Goal: Task Accomplishment & Management: Manage account settings

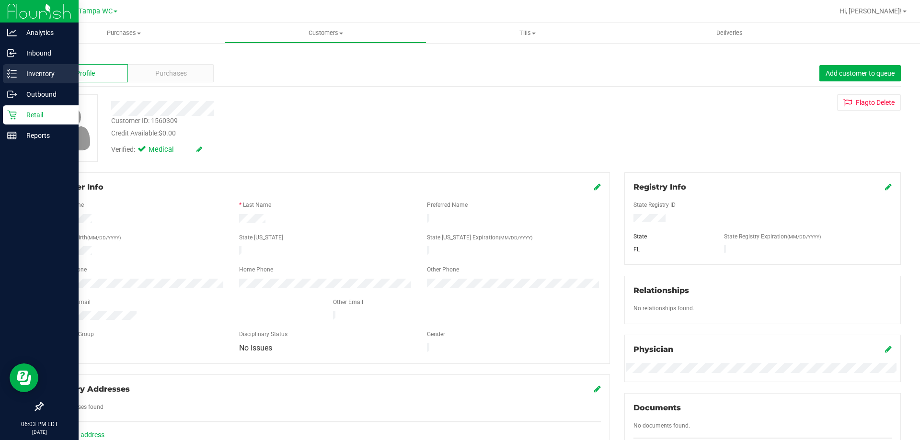
click at [41, 75] on p "Inventory" at bounding box center [46, 74] width 58 height 12
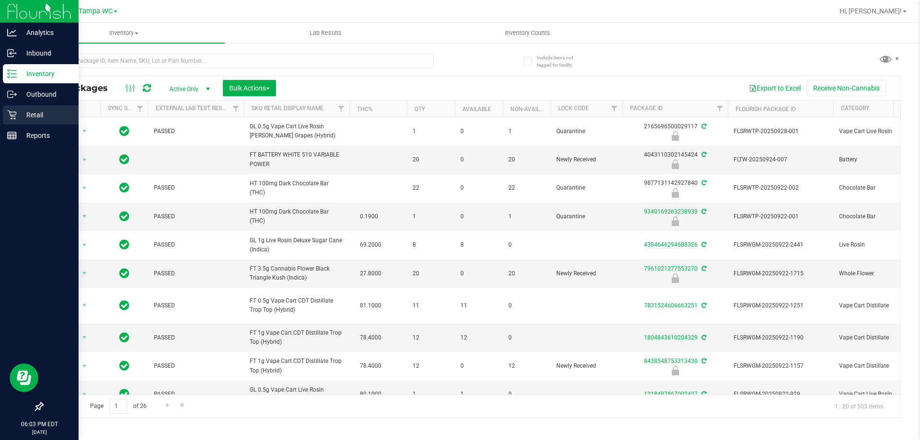
click at [21, 115] on p "Retail" at bounding box center [46, 115] width 58 height 12
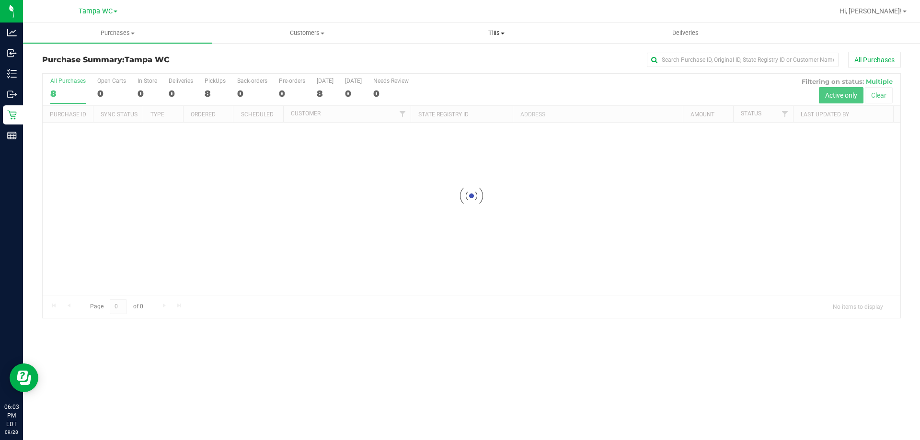
click at [499, 29] on span "Tills" at bounding box center [496, 33] width 188 height 9
click at [465, 60] on span "Manage tills" at bounding box center [434, 58] width 65 height 8
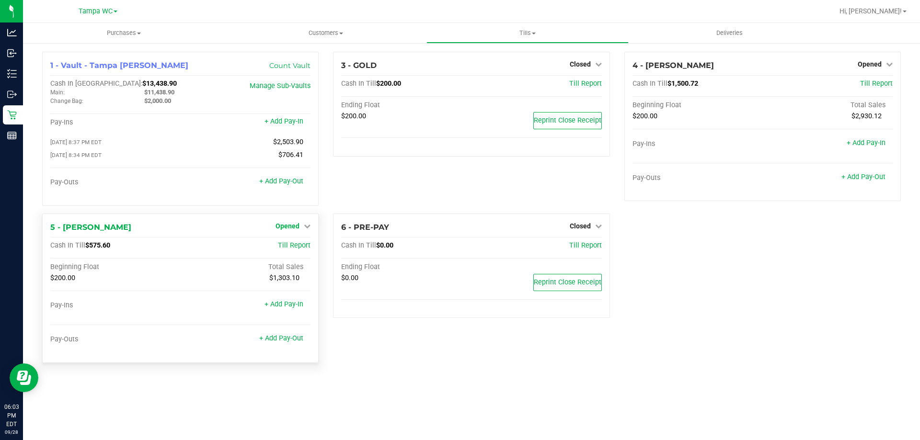
click at [294, 230] on span "Opened" at bounding box center [288, 226] width 24 height 8
click at [294, 247] on link "Close Till" at bounding box center [289, 246] width 26 height 8
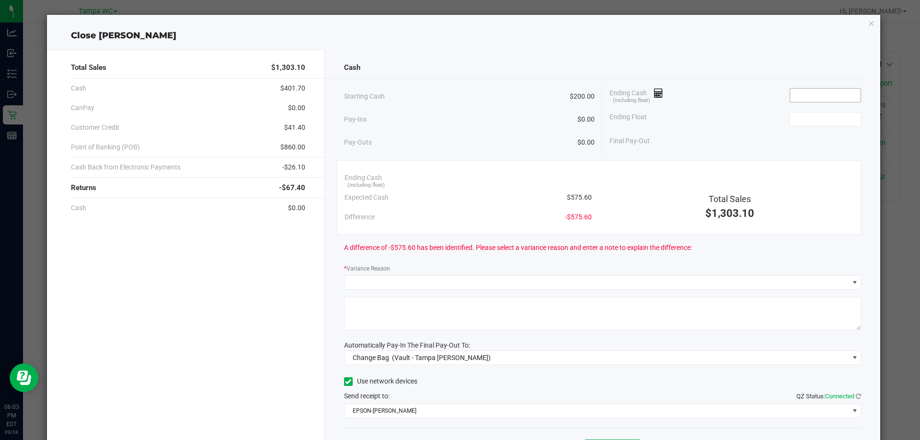
drag, startPoint x: 793, startPoint y: 107, endPoint x: 799, endPoint y: 90, distance: 18.2
click at [793, 102] on div "Ending Cash (including float) Ending Float Final Pay-Out" at bounding box center [731, 117] width 259 height 68
click at [799, 90] on input at bounding box center [825, 95] width 70 height 13
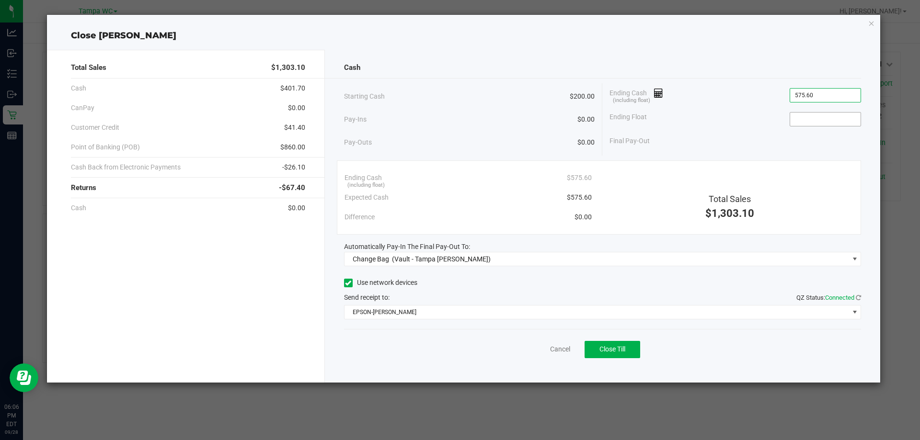
type input "$575.60"
drag, startPoint x: 847, startPoint y: 121, endPoint x: 856, endPoint y: 124, distance: 10.0
click at [846, 123] on input at bounding box center [825, 119] width 70 height 13
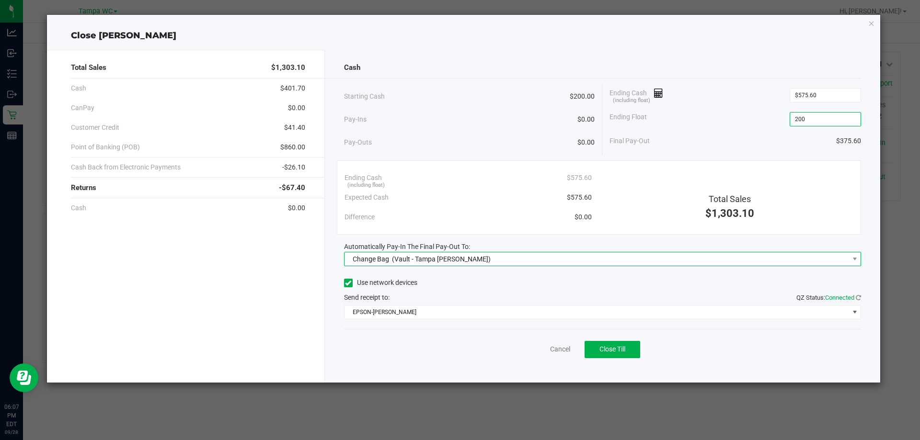
type input "$200.00"
click at [493, 256] on span "Change Bag (Vault - Tampa [PERSON_NAME])" at bounding box center [597, 259] width 505 height 13
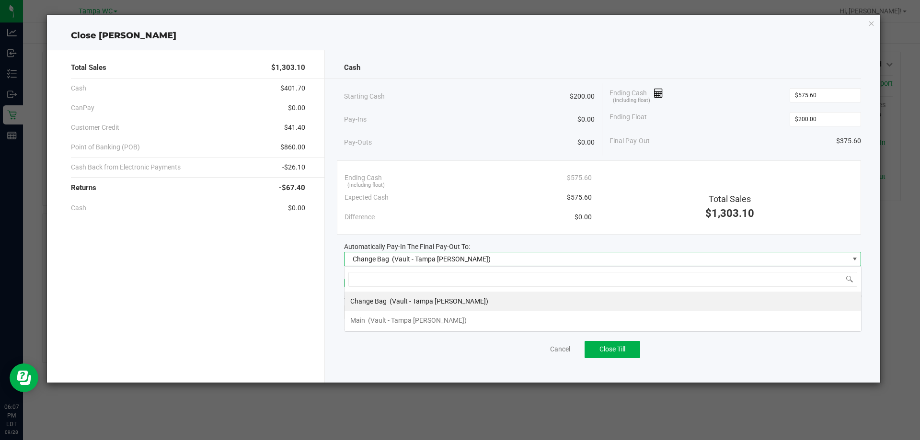
scroll to position [14, 517]
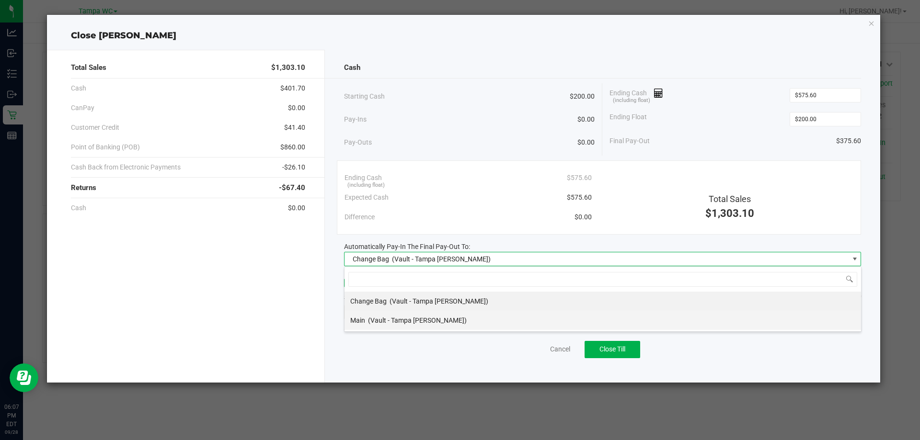
click at [469, 326] on li "Main (Vault - Tampa [PERSON_NAME])" at bounding box center [603, 320] width 517 height 19
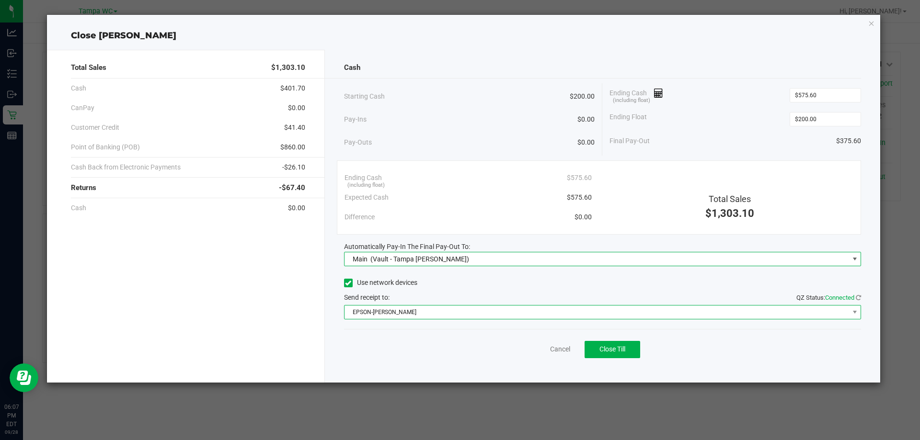
click at [558, 317] on span "EPSON-[PERSON_NAME]" at bounding box center [597, 312] width 505 height 13
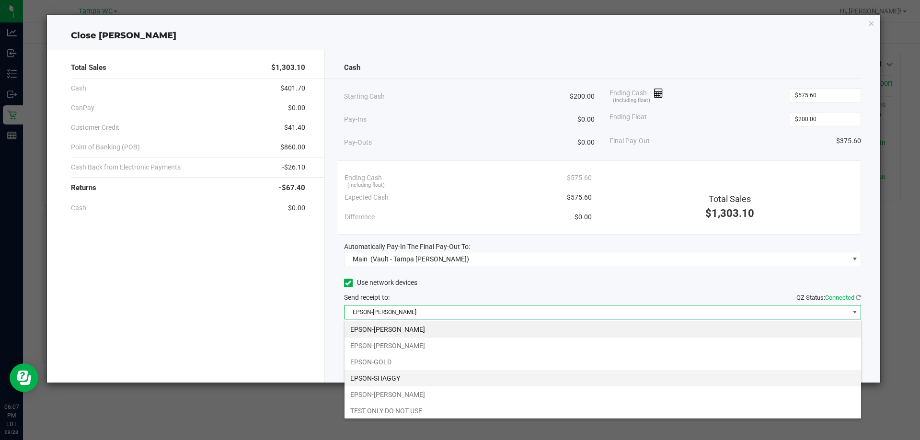
click at [447, 373] on li "EPSON-SHAGGY" at bounding box center [603, 378] width 517 height 16
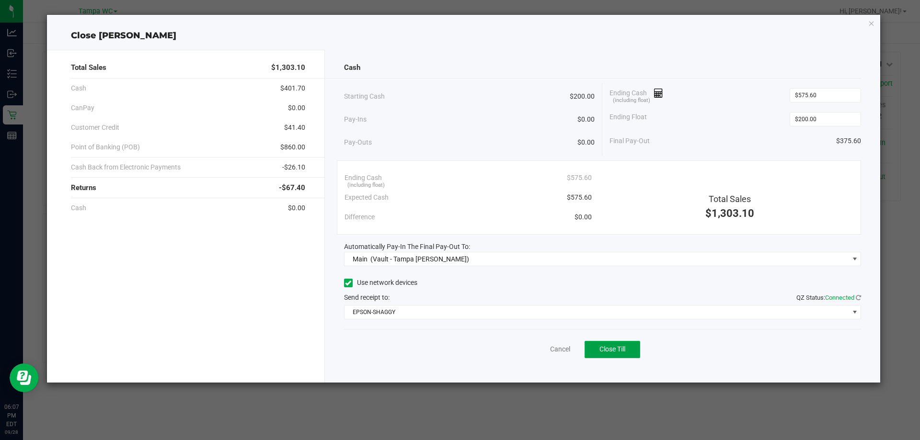
click at [627, 345] on button "Close Till" at bounding box center [613, 349] width 56 height 17
click at [873, 21] on icon "button" at bounding box center [871, 23] width 7 height 12
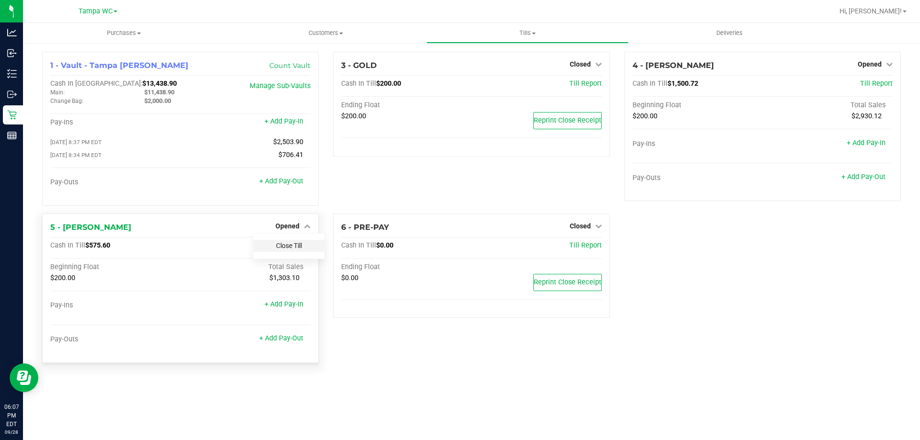
click at [288, 245] on link "Close Till" at bounding box center [289, 246] width 26 height 8
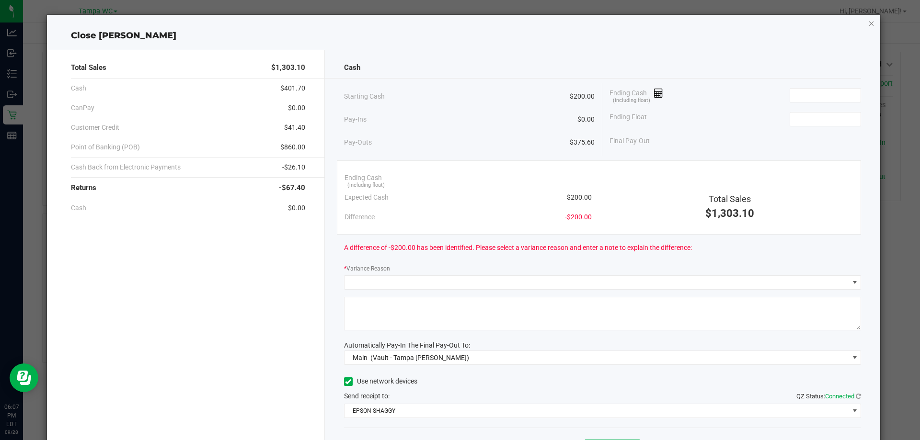
click at [868, 21] on icon "button" at bounding box center [871, 23] width 7 height 12
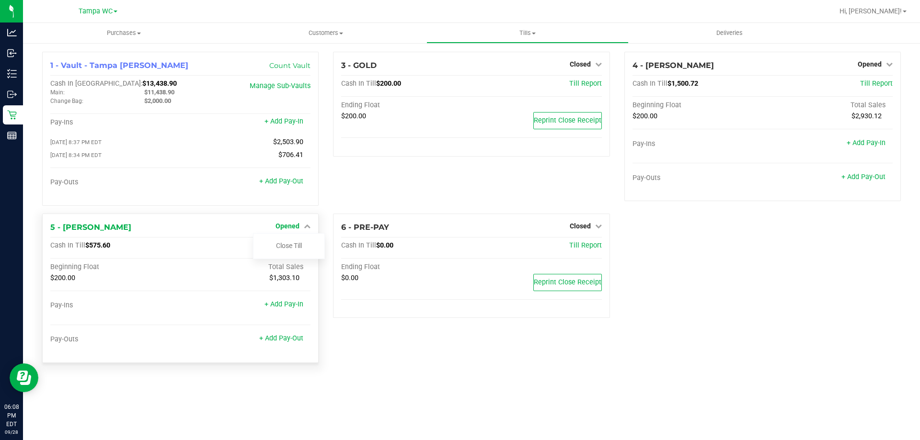
click at [295, 227] on span "Opened" at bounding box center [288, 226] width 24 height 8
click at [301, 229] on link "Opened" at bounding box center [293, 226] width 35 height 8
click at [297, 248] on link "Close Till" at bounding box center [289, 246] width 26 height 8
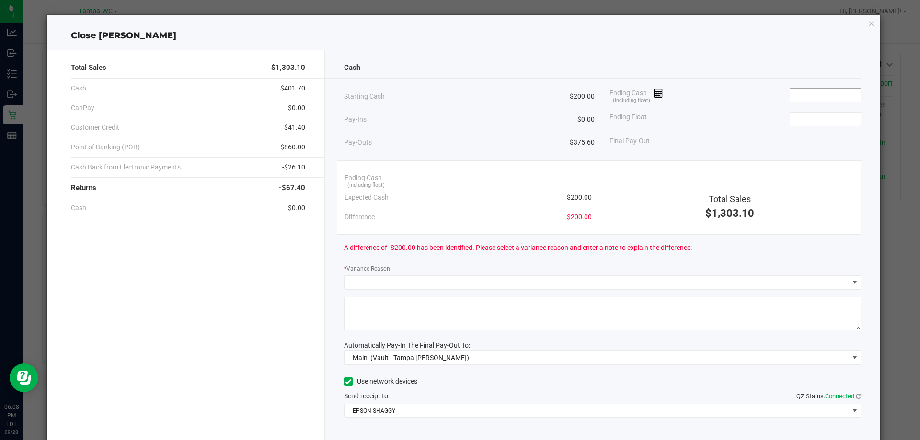
click at [792, 92] on input at bounding box center [825, 95] width 70 height 13
type input "2"
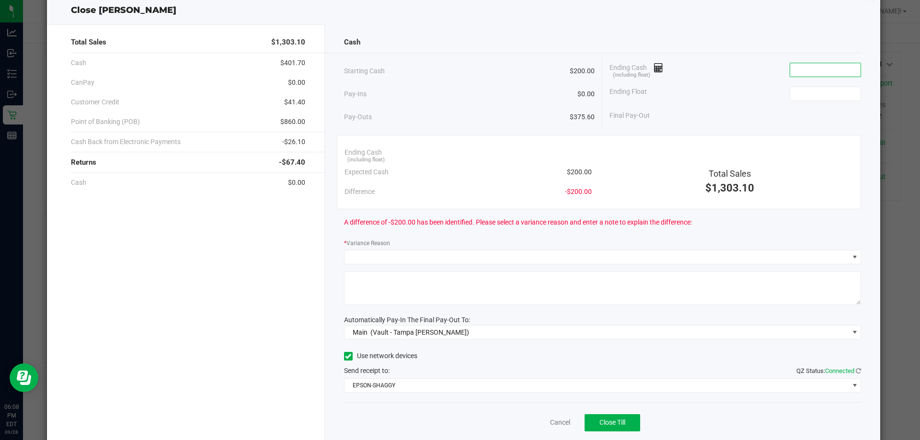
scroll to position [8, 0]
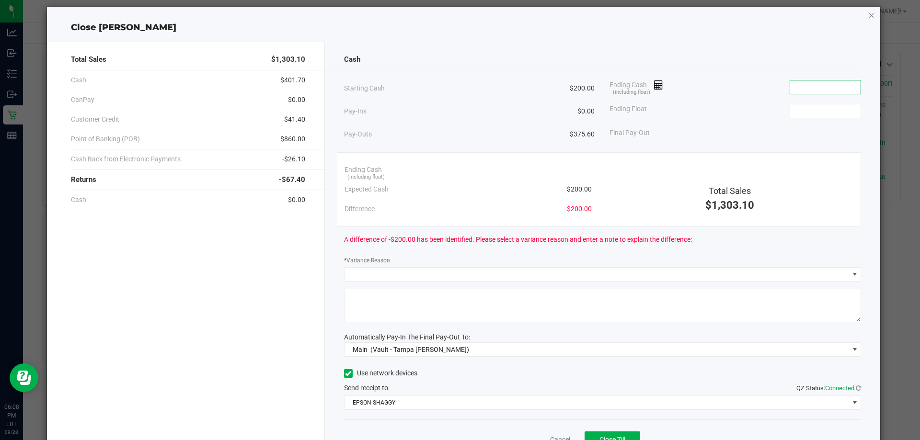
click at [868, 17] on icon "button" at bounding box center [871, 15] width 7 height 12
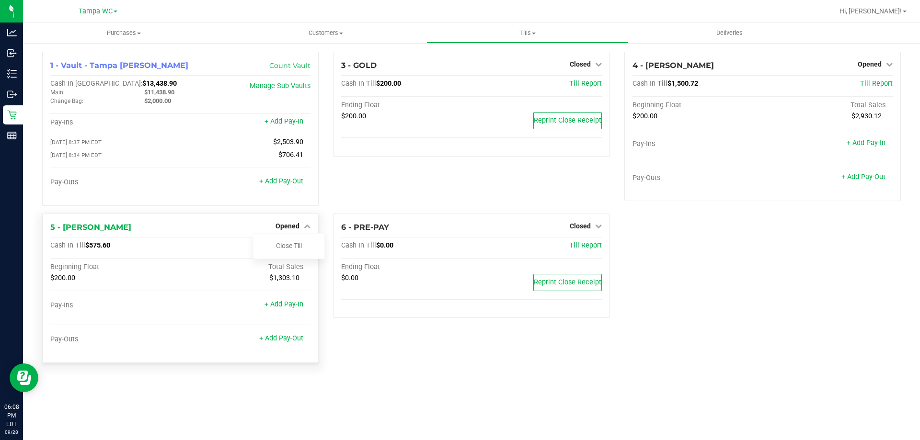
click at [235, 240] on div "5 - [PERSON_NAME] Opened Close Till Cash In Till $575.60 Till Report Beginning …" at bounding box center [180, 289] width 277 height 150
click at [262, 219] on div "5 - [PERSON_NAME] Opened Close Till Cash In Till $575.60 Till Report Beginning …" at bounding box center [180, 289] width 277 height 150
click at [289, 224] on span "Opened" at bounding box center [288, 226] width 24 height 8
click at [290, 249] on span "Till Report" at bounding box center [294, 246] width 33 height 8
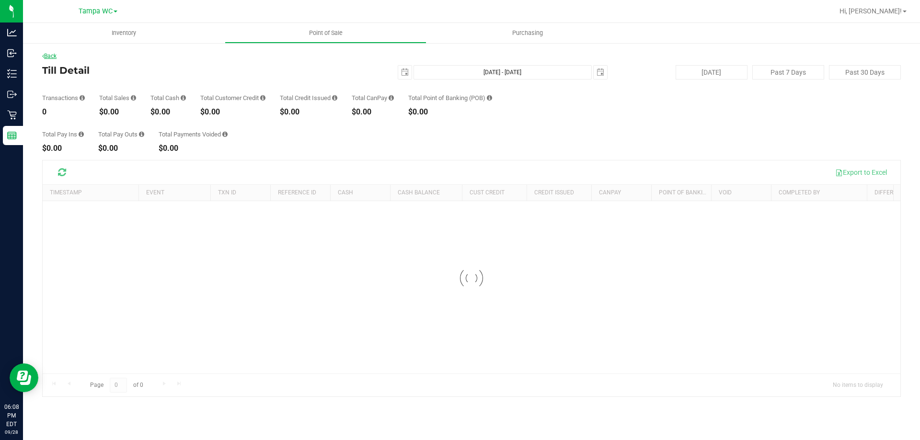
click at [57, 56] on link "Back" at bounding box center [49, 56] width 14 height 7
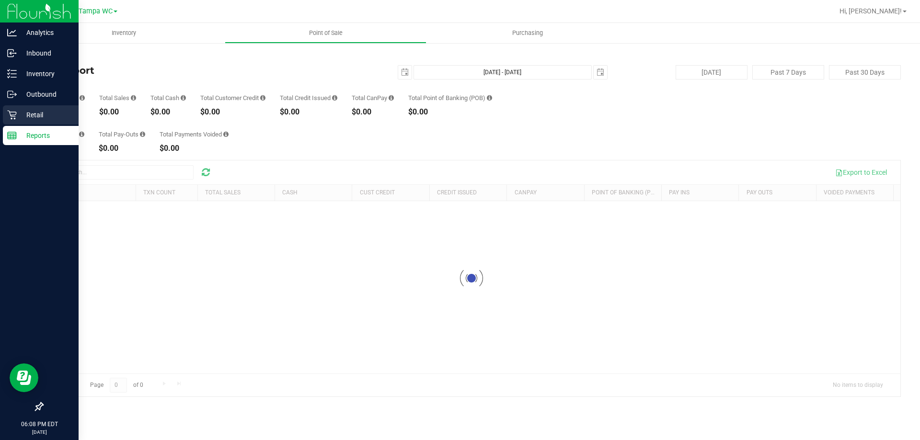
click at [35, 109] on p "Retail" at bounding box center [46, 115] width 58 height 12
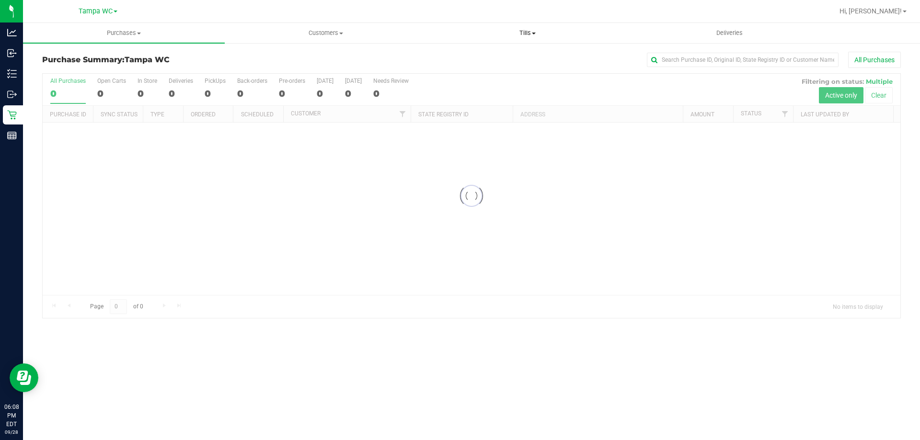
click at [524, 32] on span "Tills" at bounding box center [527, 33] width 201 height 9
click at [496, 57] on li "Manage tills" at bounding box center [528, 58] width 202 height 12
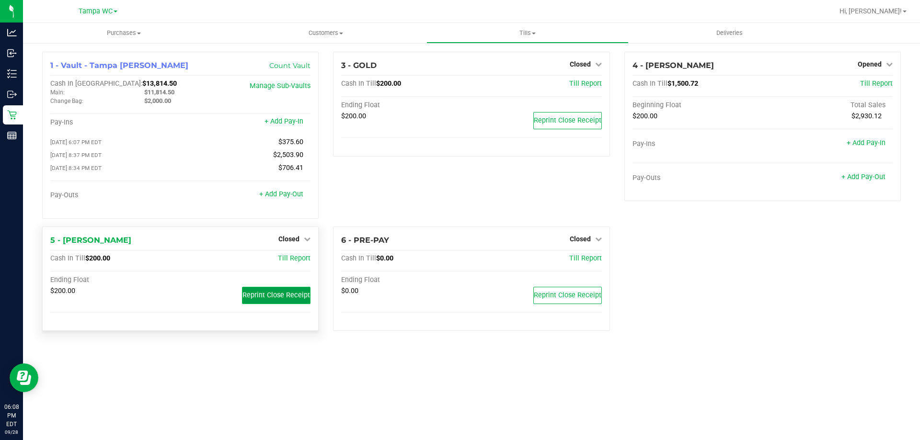
click at [278, 300] on span "Reprint Close Receipt" at bounding box center [277, 295] width 68 height 8
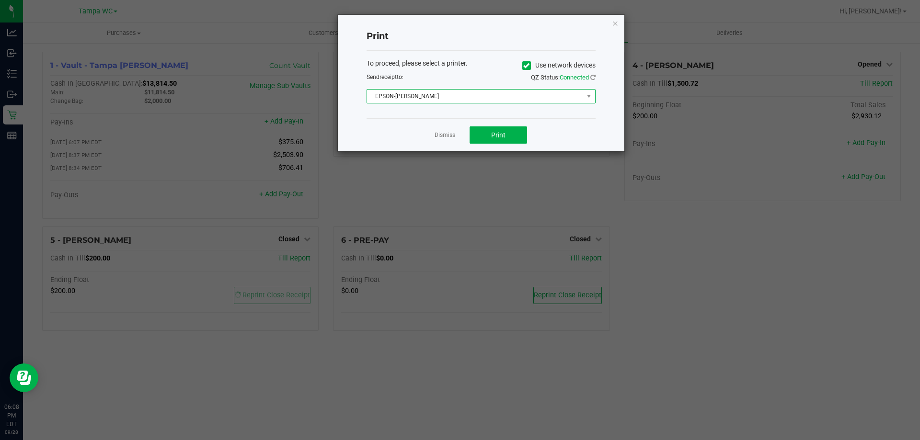
click at [467, 100] on span "EPSON-[PERSON_NAME]" at bounding box center [475, 96] width 216 height 13
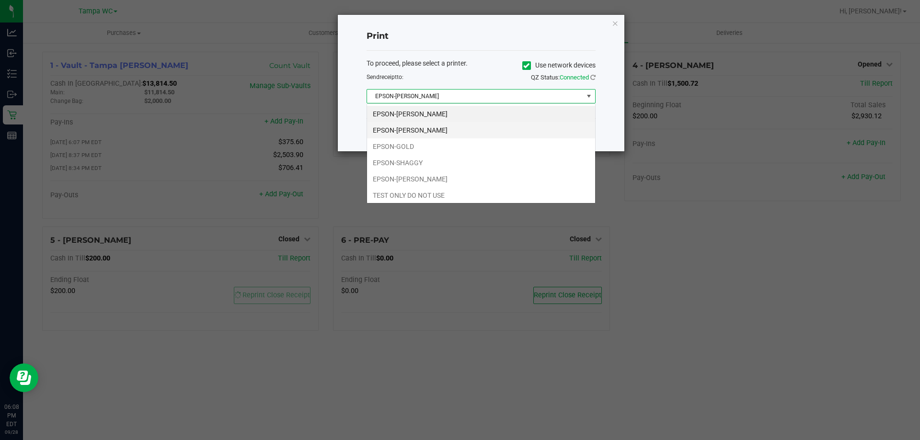
scroll to position [14, 229]
click at [430, 159] on li "EPSON-SHAGGY" at bounding box center [481, 163] width 228 height 16
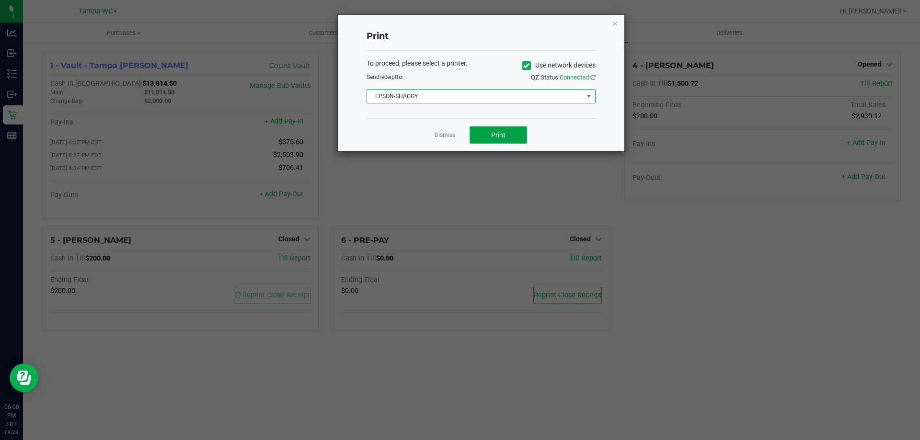
click at [502, 137] on span "Print" at bounding box center [498, 135] width 14 height 8
click at [615, 22] on icon "button" at bounding box center [615, 23] width 7 height 12
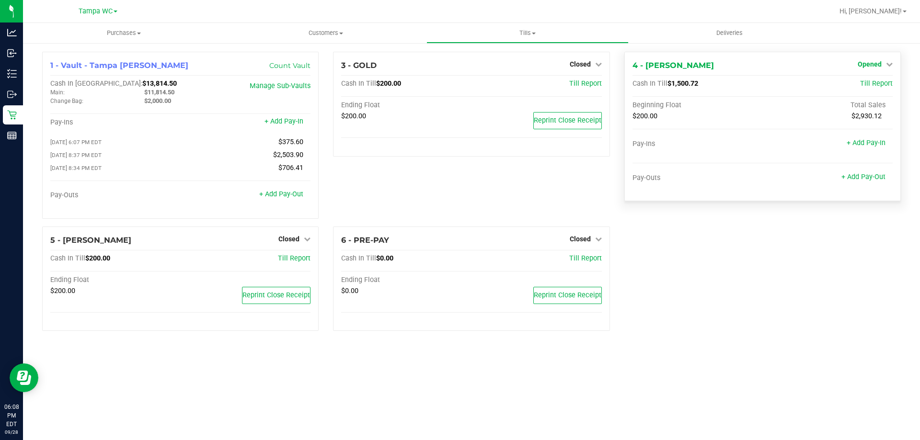
click at [859, 66] on span "Opened" at bounding box center [870, 64] width 24 height 8
click at [858, 82] on link "Close Till" at bounding box center [871, 85] width 26 height 8
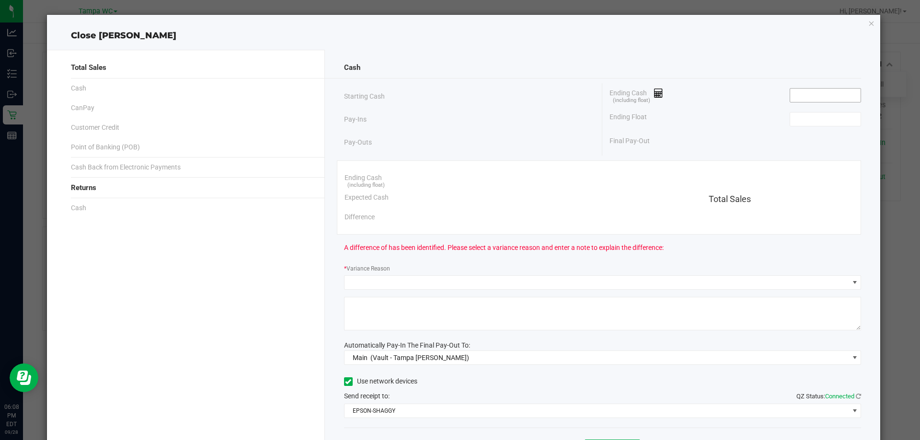
click at [808, 100] on input at bounding box center [825, 95] width 70 height 13
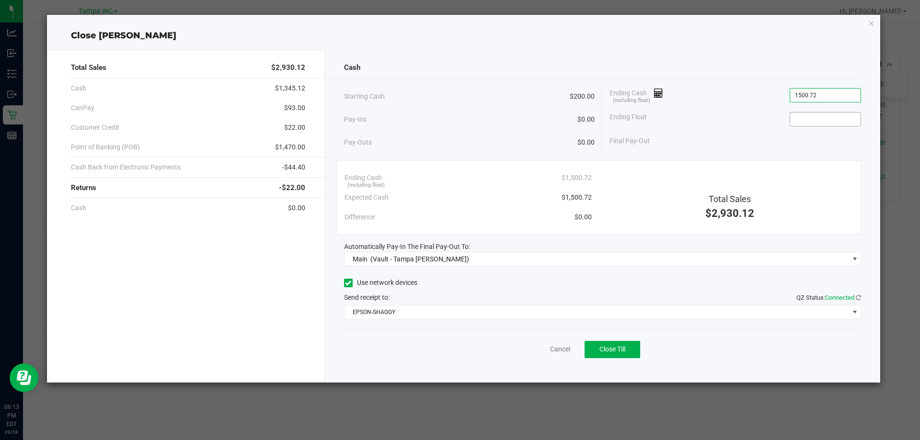
type input "$1,500.72"
click at [826, 115] on input at bounding box center [825, 119] width 70 height 13
type input "$200.00"
click at [599, 345] on button "Close Till" at bounding box center [613, 349] width 56 height 17
click at [872, 23] on icon "button" at bounding box center [871, 23] width 7 height 12
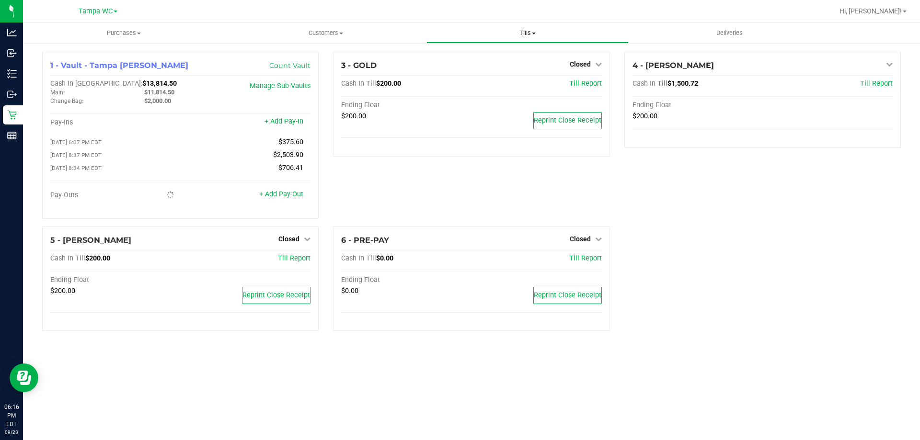
click at [531, 32] on span "Tills" at bounding box center [527, 33] width 201 height 9
click at [492, 68] on span "Reconcile e-payments" at bounding box center [474, 69] width 95 height 8
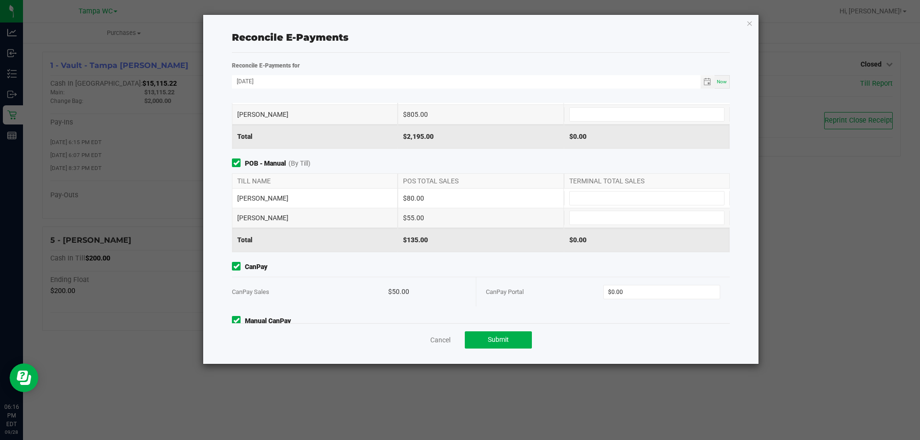
scroll to position [94, 0]
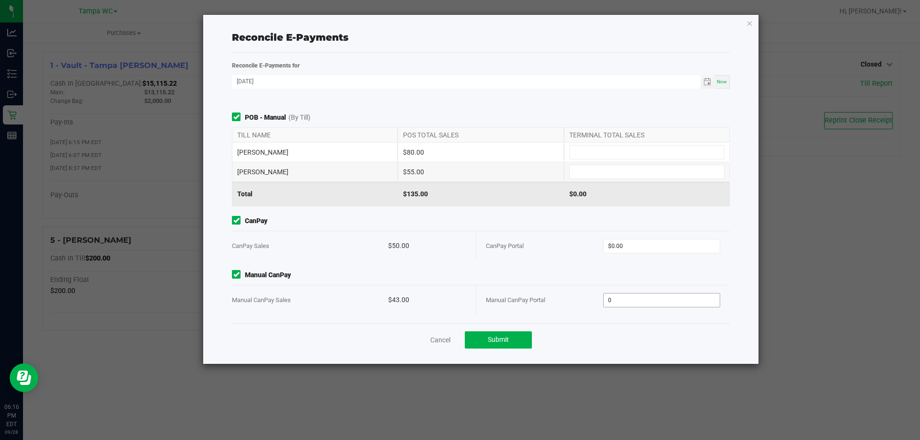
click at [627, 297] on input "0" at bounding box center [662, 300] width 116 height 13
type input "43"
type input "0"
type input "$43.00"
click at [625, 251] on input "0" at bounding box center [662, 246] width 116 height 13
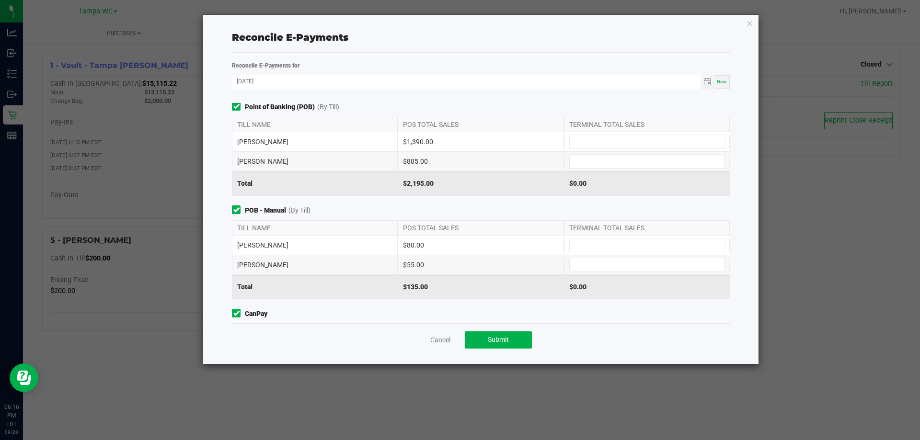
scroll to position [0, 0]
type input "$50.00"
click at [587, 142] on input at bounding box center [647, 142] width 154 height 13
click at [581, 266] on input at bounding box center [647, 265] width 154 height 13
type input "$55.00"
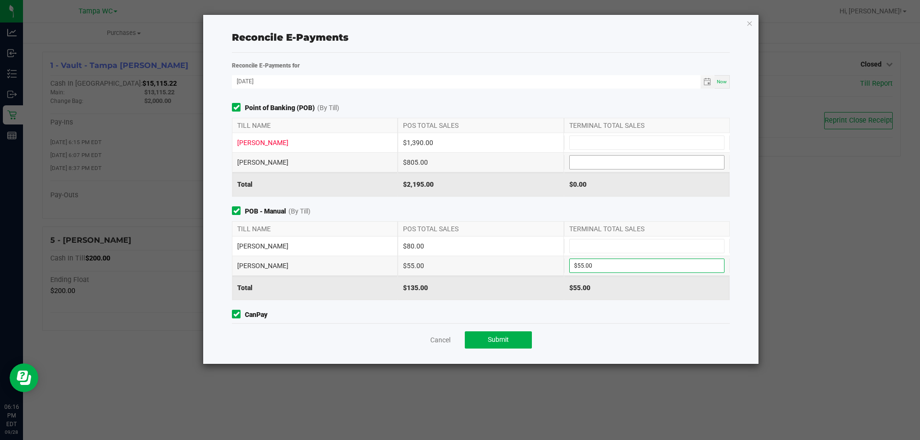
click at [586, 165] on input at bounding box center [647, 162] width 154 height 13
type input "$805.00"
click at [587, 140] on input at bounding box center [647, 142] width 154 height 13
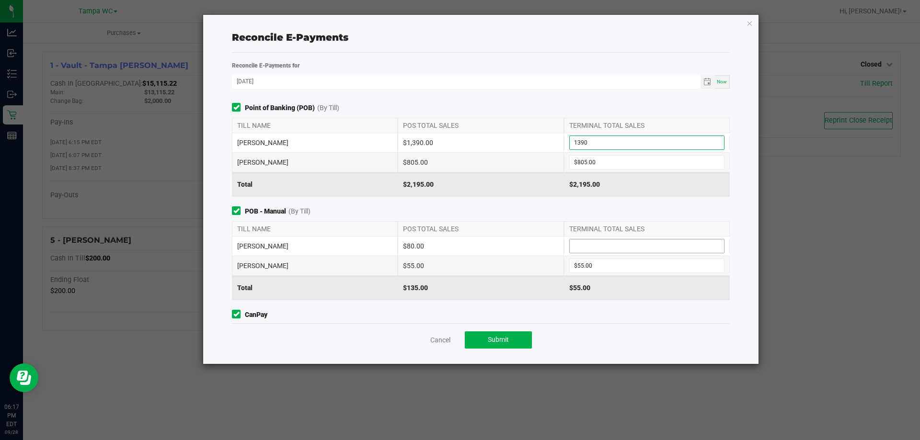
type input "$1,390.00"
click at [605, 241] on input at bounding box center [647, 246] width 154 height 13
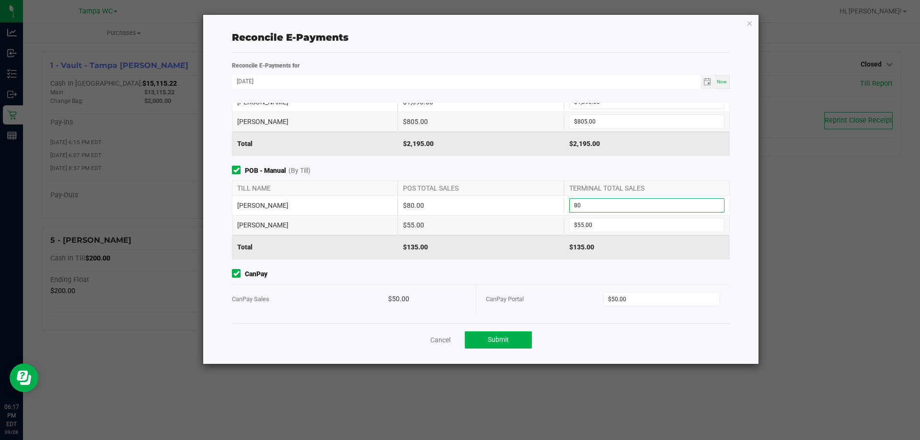
scroll to position [94, 0]
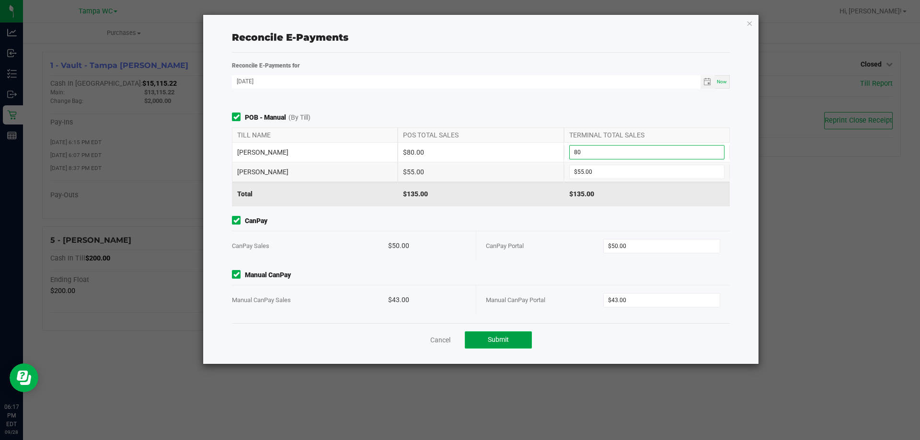
type input "$80.00"
click at [505, 345] on button "Submit" at bounding box center [498, 340] width 67 height 17
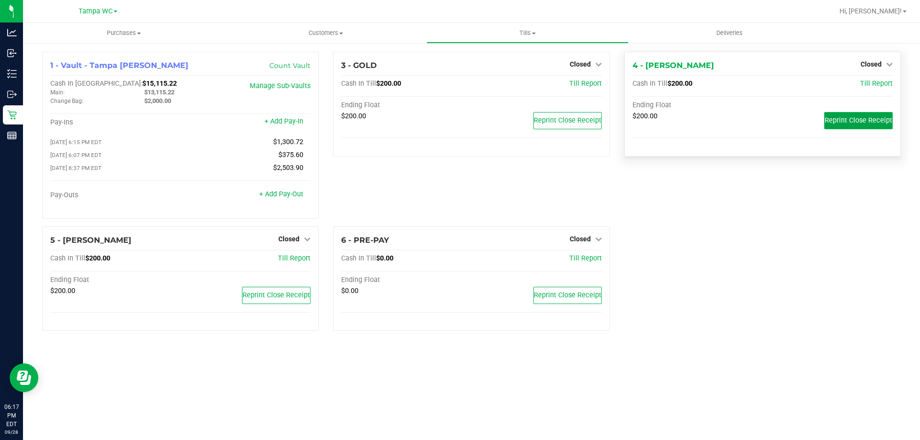
click at [846, 124] on span "Reprint Close Receipt" at bounding box center [859, 120] width 68 height 8
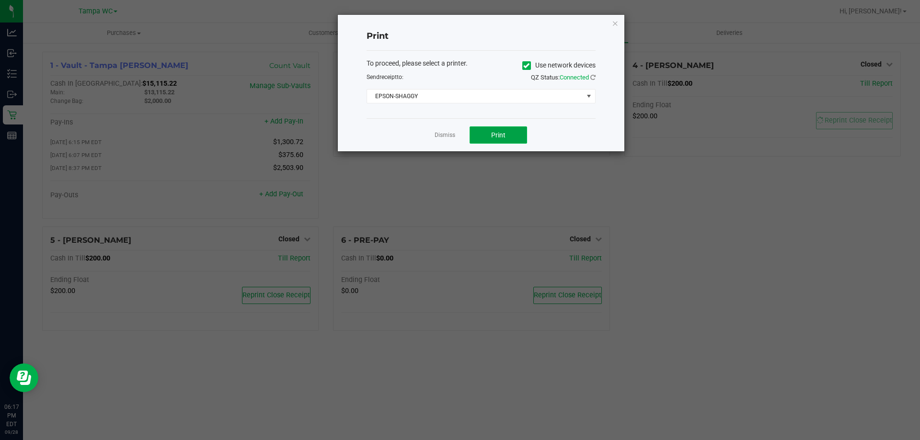
click at [508, 135] on button "Print" at bounding box center [499, 135] width 58 height 17
click at [617, 26] on icon "button" at bounding box center [615, 23] width 7 height 12
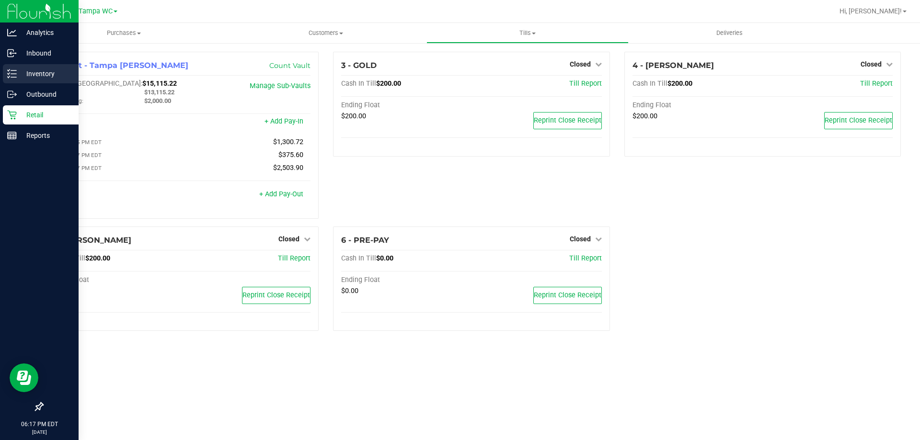
click at [34, 78] on p "Inventory" at bounding box center [46, 74] width 58 height 12
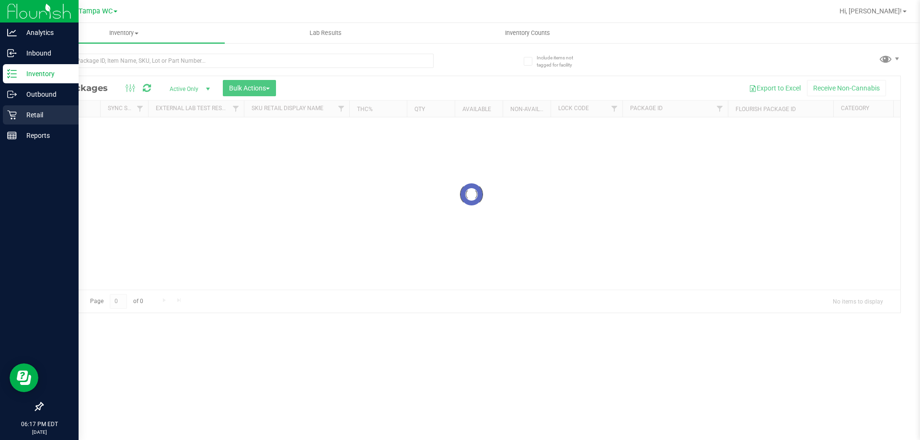
click at [21, 112] on p "Retail" at bounding box center [46, 115] width 58 height 12
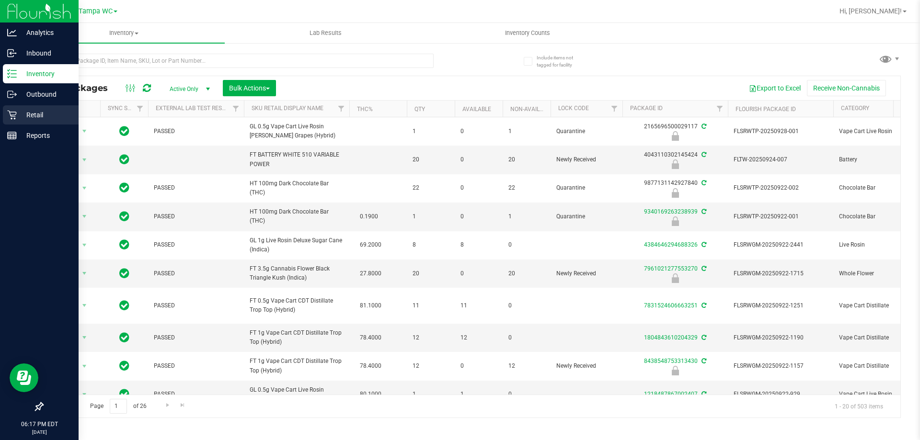
click at [19, 115] on p "Retail" at bounding box center [46, 115] width 58 height 12
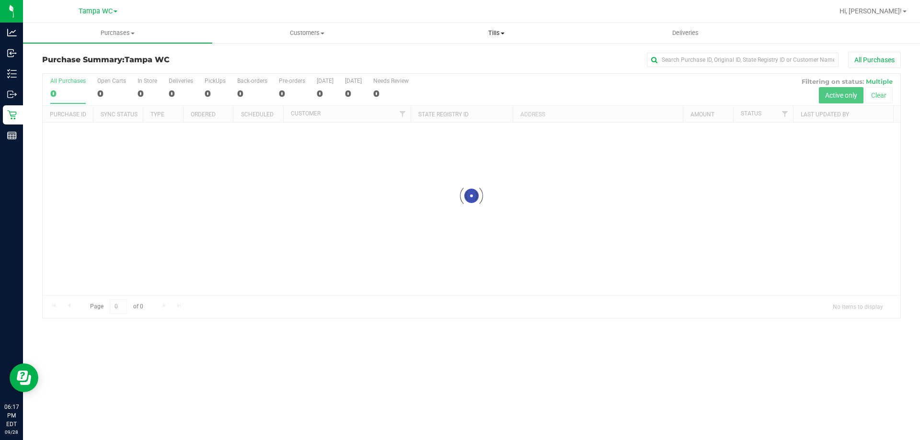
click at [492, 28] on uib-tab-heading "Tills Manage tills Reconcile e-payments" at bounding box center [496, 32] width 188 height 19
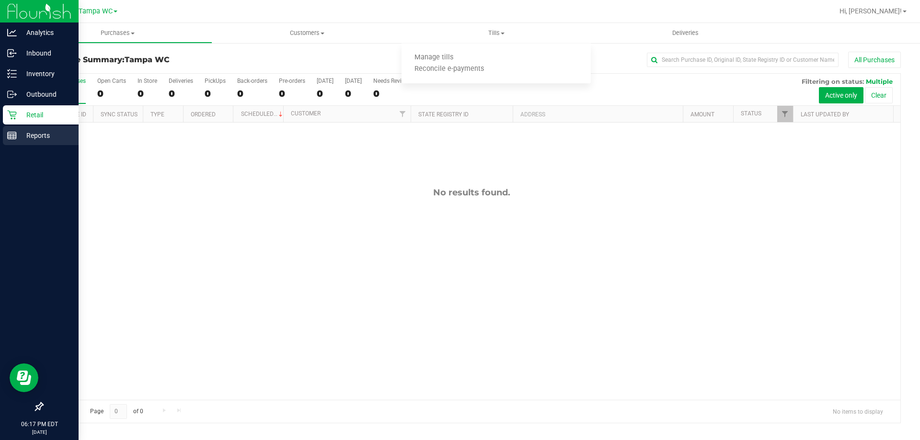
click at [35, 134] on p "Reports" at bounding box center [46, 136] width 58 height 12
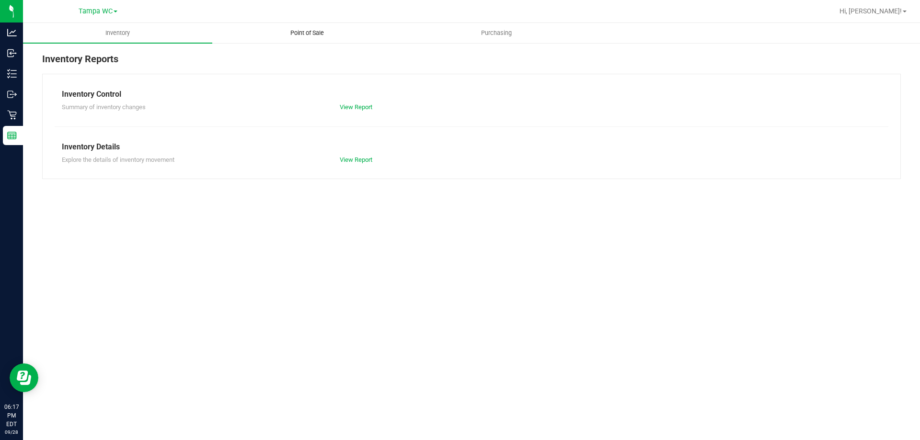
click at [293, 32] on span "Point of Sale" at bounding box center [306, 33] width 59 height 9
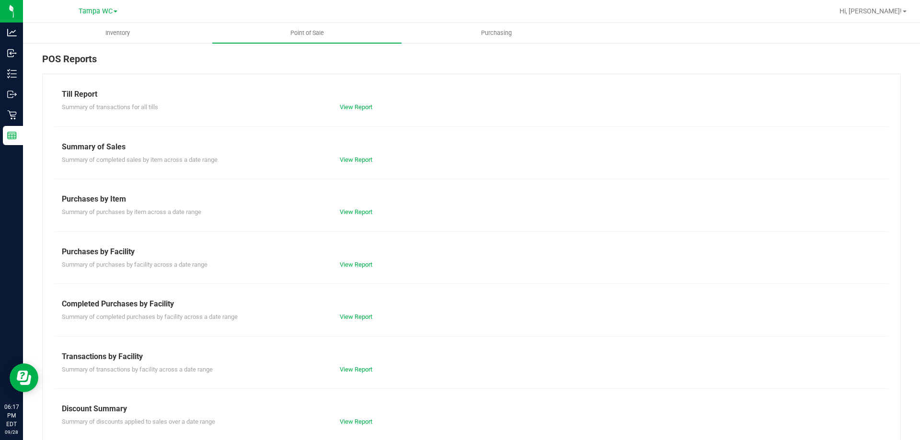
click at [362, 100] on div "Summary of transactions for all tills View Report" at bounding box center [472, 106] width 834 height 12
click at [363, 107] on link "View Report" at bounding box center [356, 107] width 33 height 7
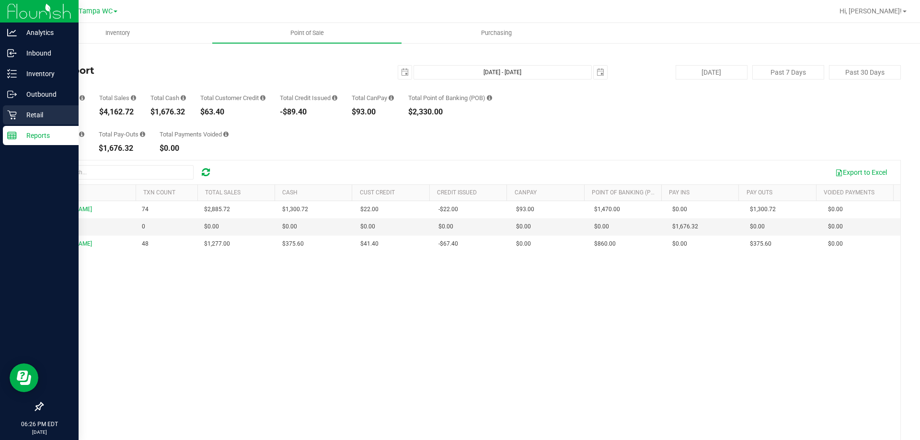
click at [45, 115] on p "Retail" at bounding box center [46, 115] width 58 height 12
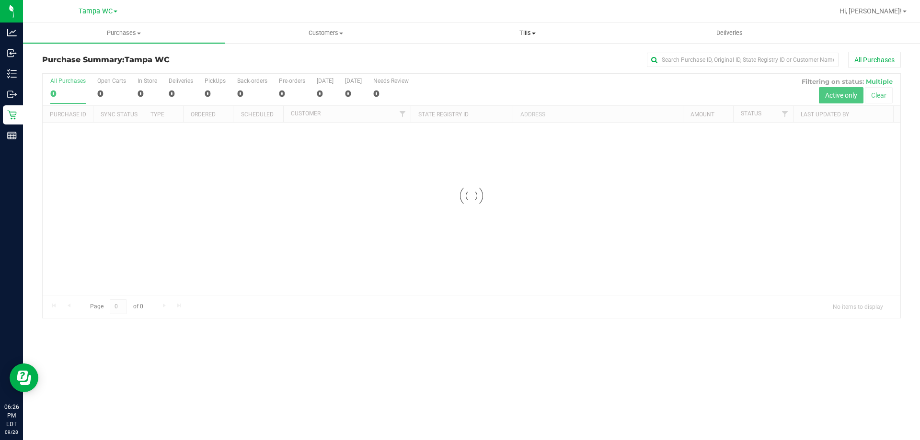
click at [535, 37] on span "Tills" at bounding box center [527, 33] width 201 height 9
click at [491, 57] on li "Manage tills" at bounding box center [528, 58] width 202 height 12
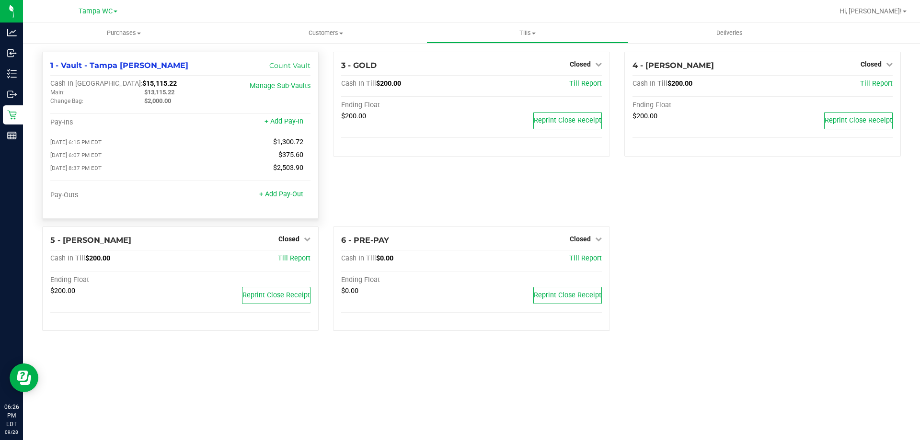
drag, startPoint x: 144, startPoint y: 91, endPoint x: 173, endPoint y: 91, distance: 28.8
click at [181, 92] on div "$13,115.22" at bounding box center [184, 92] width 94 height 9
copy span "$13,115.22"
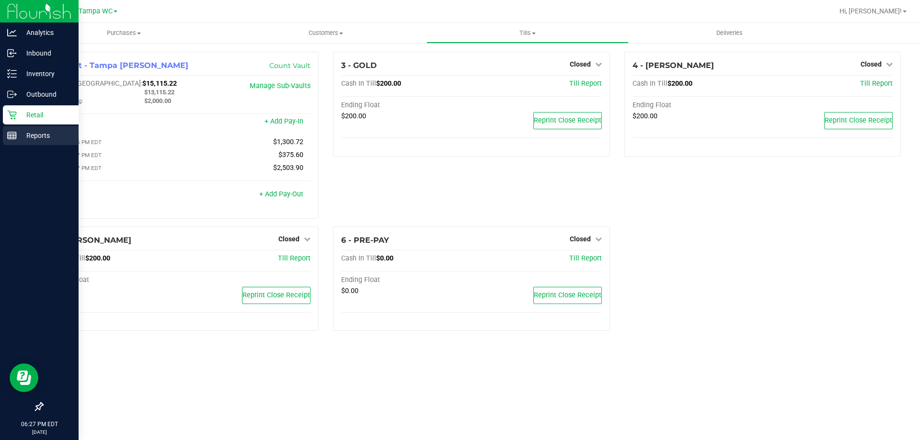
click at [5, 134] on div "Reports" at bounding box center [41, 135] width 76 height 19
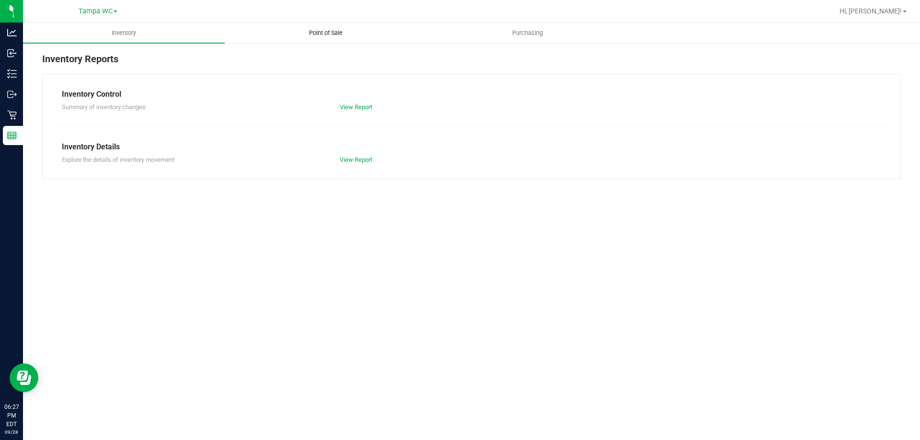
click at [335, 35] on span "Point of Sale" at bounding box center [325, 33] width 59 height 9
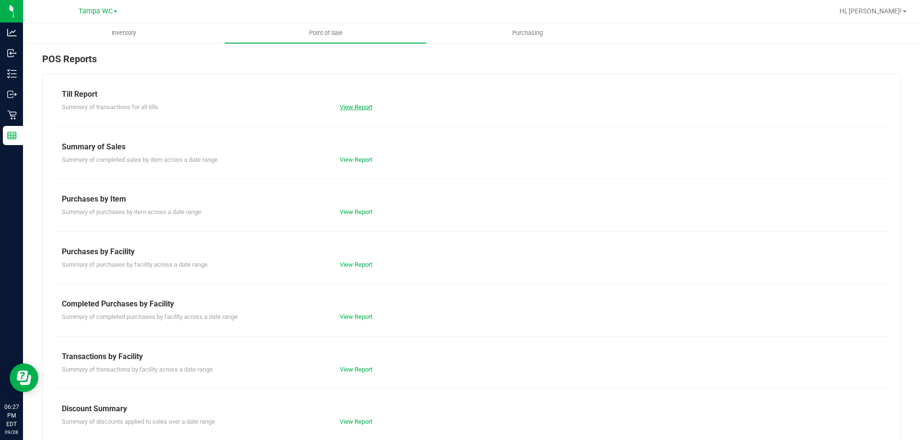
click at [361, 110] on link "View Report" at bounding box center [356, 107] width 33 height 7
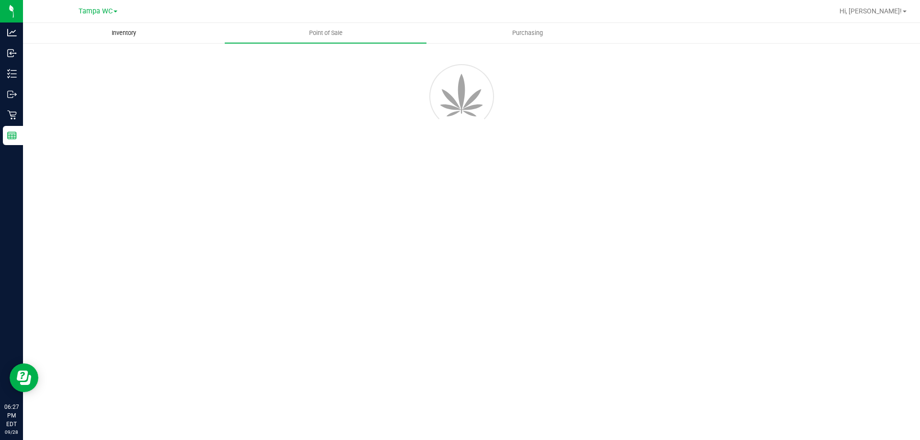
click at [139, 35] on span "Inventory" at bounding box center [124, 33] width 50 height 9
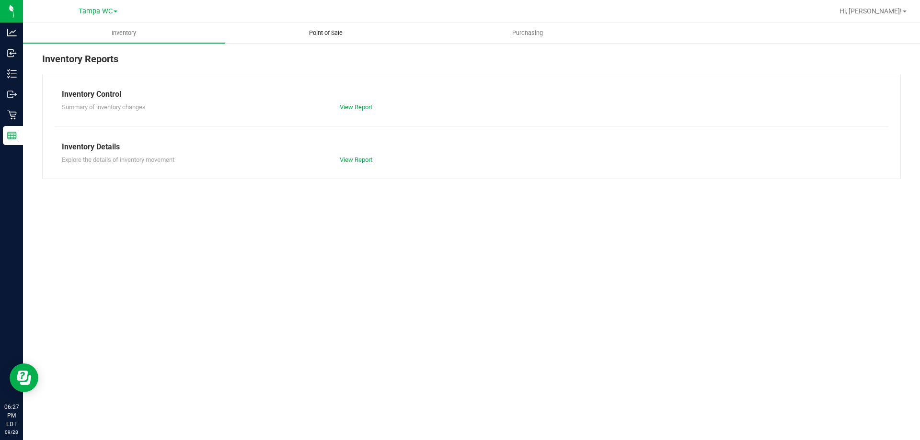
click at [315, 35] on span "Point of Sale" at bounding box center [325, 33] width 59 height 9
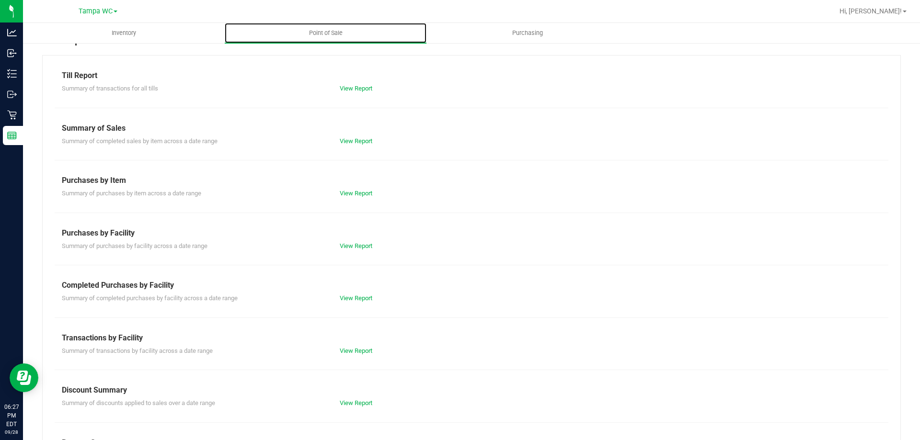
scroll to position [48, 0]
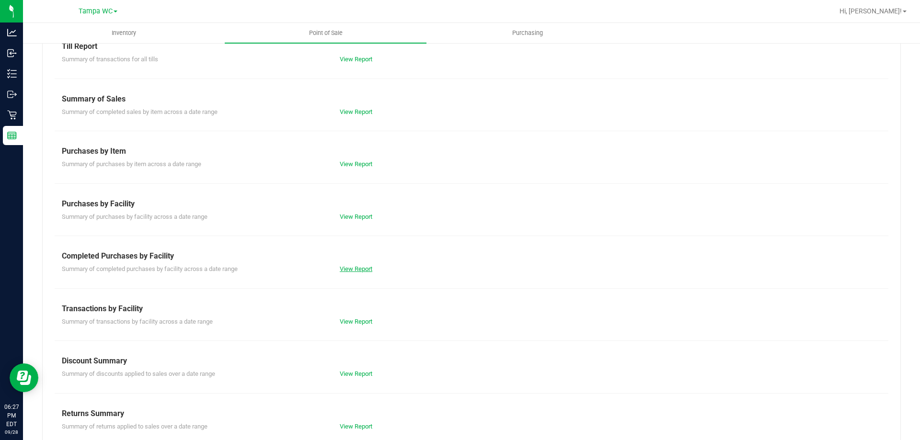
click at [356, 269] on link "View Report" at bounding box center [356, 269] width 33 height 7
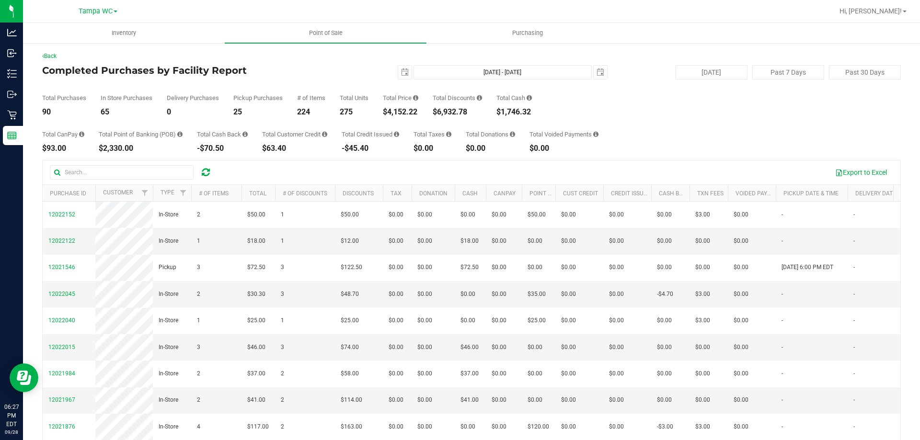
drag, startPoint x: 386, startPoint y: 111, endPoint x: 421, endPoint y: 113, distance: 34.6
click at [418, 113] on div "$4,152.22" at bounding box center [400, 112] width 35 height 8
copy div "$4,152.22"
click at [398, 76] on span "select" at bounding box center [404, 72] width 13 height 13
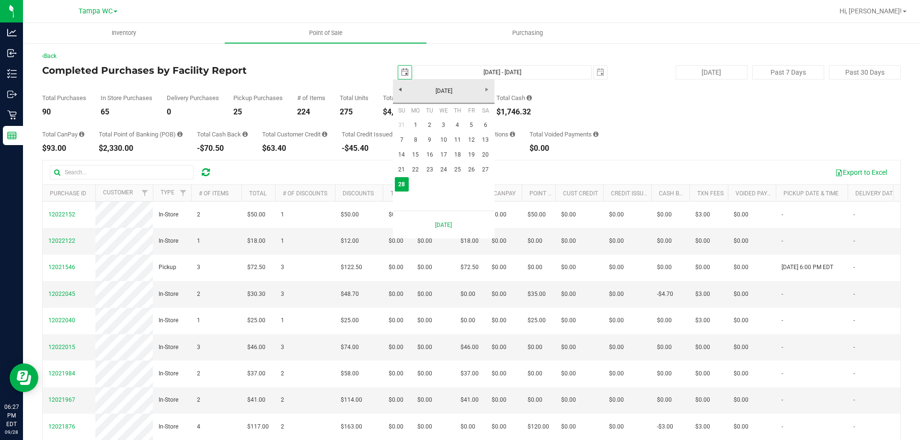
scroll to position [0, 24]
click at [418, 122] on link "1" at bounding box center [416, 125] width 14 height 15
type input "[DATE]"
type input "[DATE] - [DATE]"
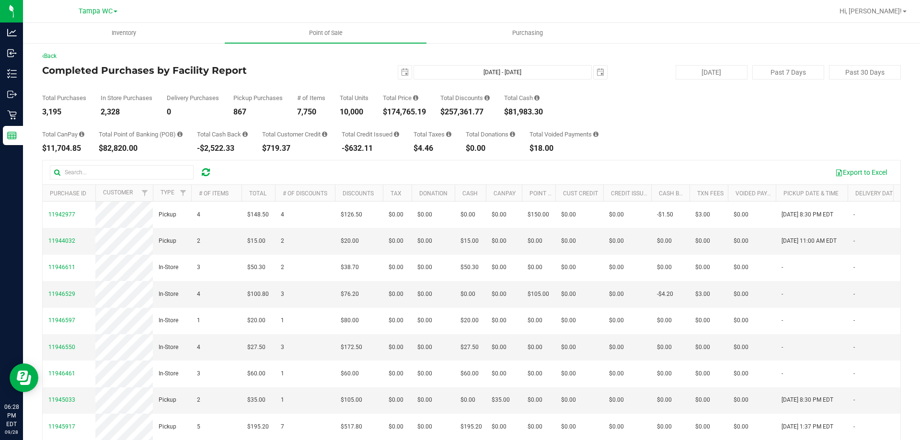
drag, startPoint x: 384, startPoint y: 110, endPoint x: 423, endPoint y: 109, distance: 38.8
click at [429, 112] on div "Total Purchases 3,195 In Store Purchases 2,328 Delivery Purchases 0 Pickup Purc…" at bounding box center [471, 98] width 859 height 36
copy div "$174,765.19"
click at [398, 77] on span "select" at bounding box center [404, 72] width 13 height 13
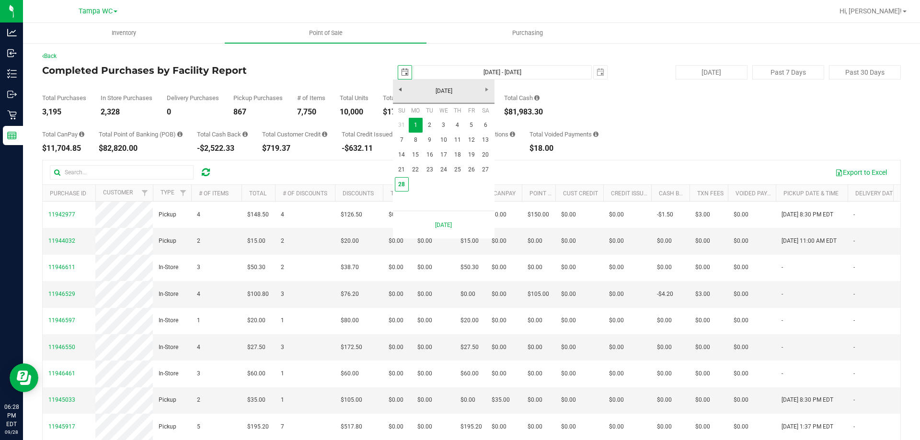
scroll to position [0, 24]
click at [401, 184] on link "28" at bounding box center [402, 184] width 14 height 15
type input "[DATE]"
type input "[DATE] - [DATE]"
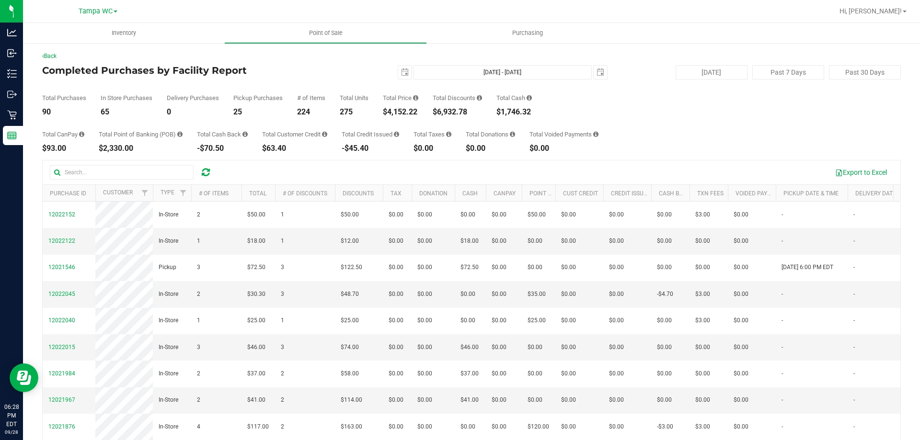
drag, startPoint x: 436, startPoint y: 113, endPoint x: 470, endPoint y: 115, distance: 34.6
click at [471, 116] on div "Total Purchases 90 In Store Purchases 65 Delivery Purchases 0 Pickup Purchases …" at bounding box center [471, 98] width 859 height 36
copy div "$6,932.78"
drag, startPoint x: 42, startPoint y: 110, endPoint x: 48, endPoint y: 109, distance: 5.8
click at [54, 112] on div "Back Completed Purchases by Facility Report [DATE] [DATE] - [DATE] [DATE] [DATE…" at bounding box center [471, 277] width 897 height 470
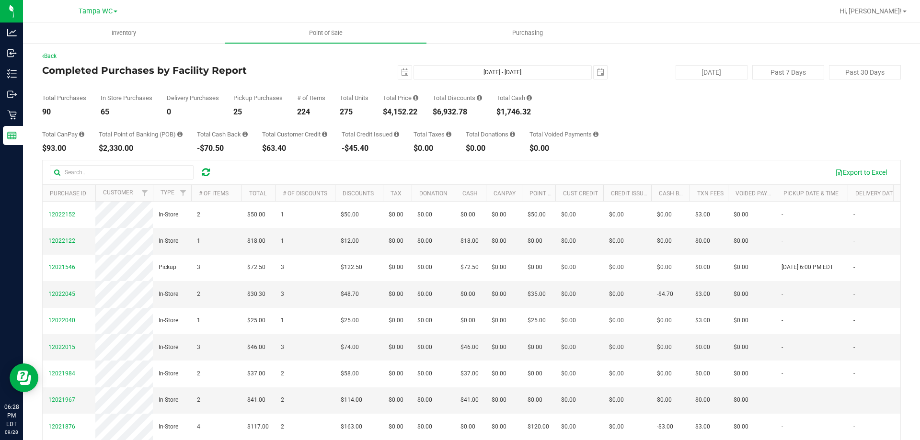
copy div "90"
